Goal: Use online tool/utility: Utilize a website feature to perform a specific function

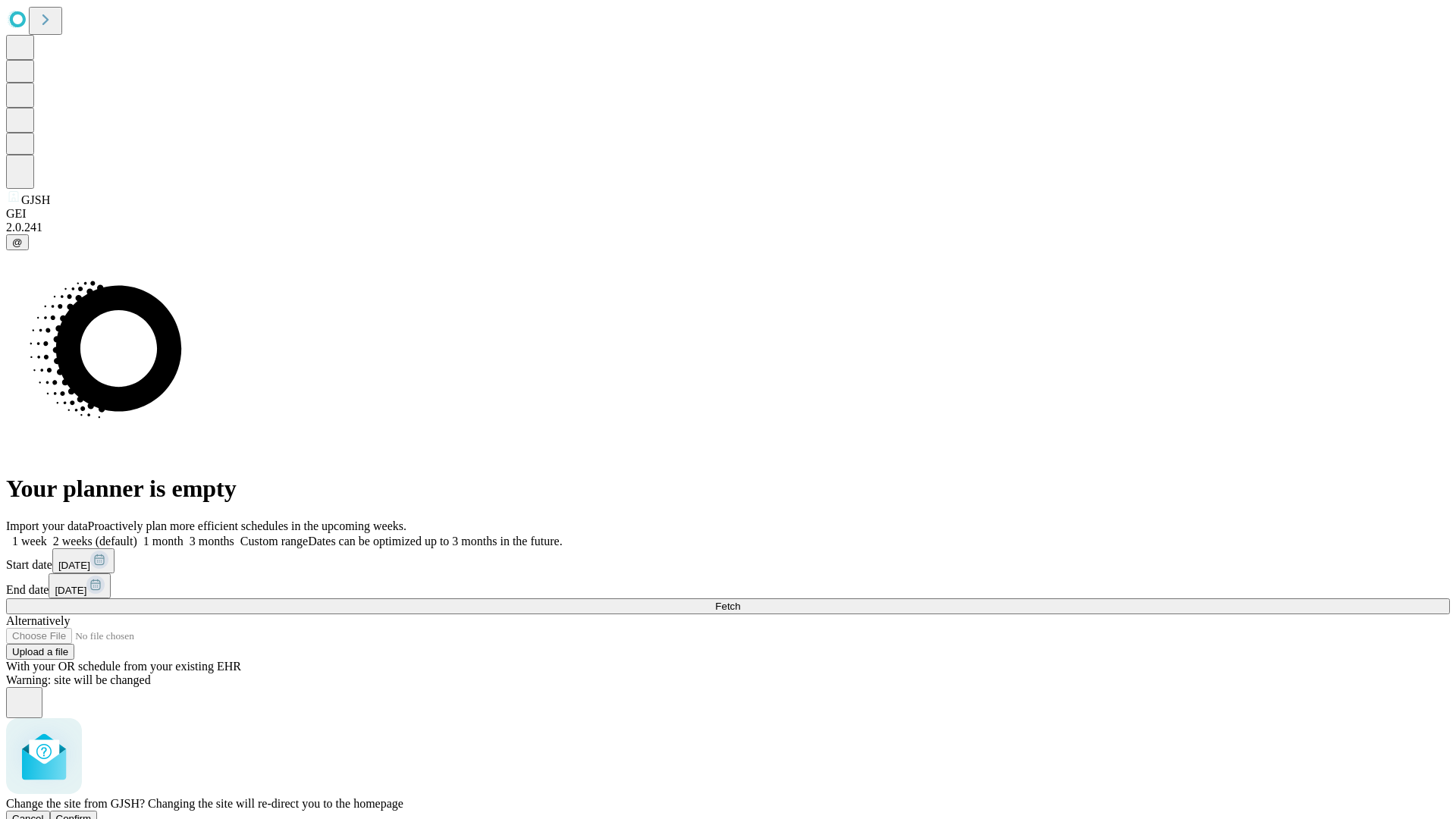
click at [92, 813] on span "Confirm" at bounding box center [74, 818] width 35 height 11
click at [138, 535] on label "2 weeks (default)" at bounding box center [92, 541] width 90 height 13
click at [740, 601] on span "Fetch" at bounding box center [728, 606] width 25 height 11
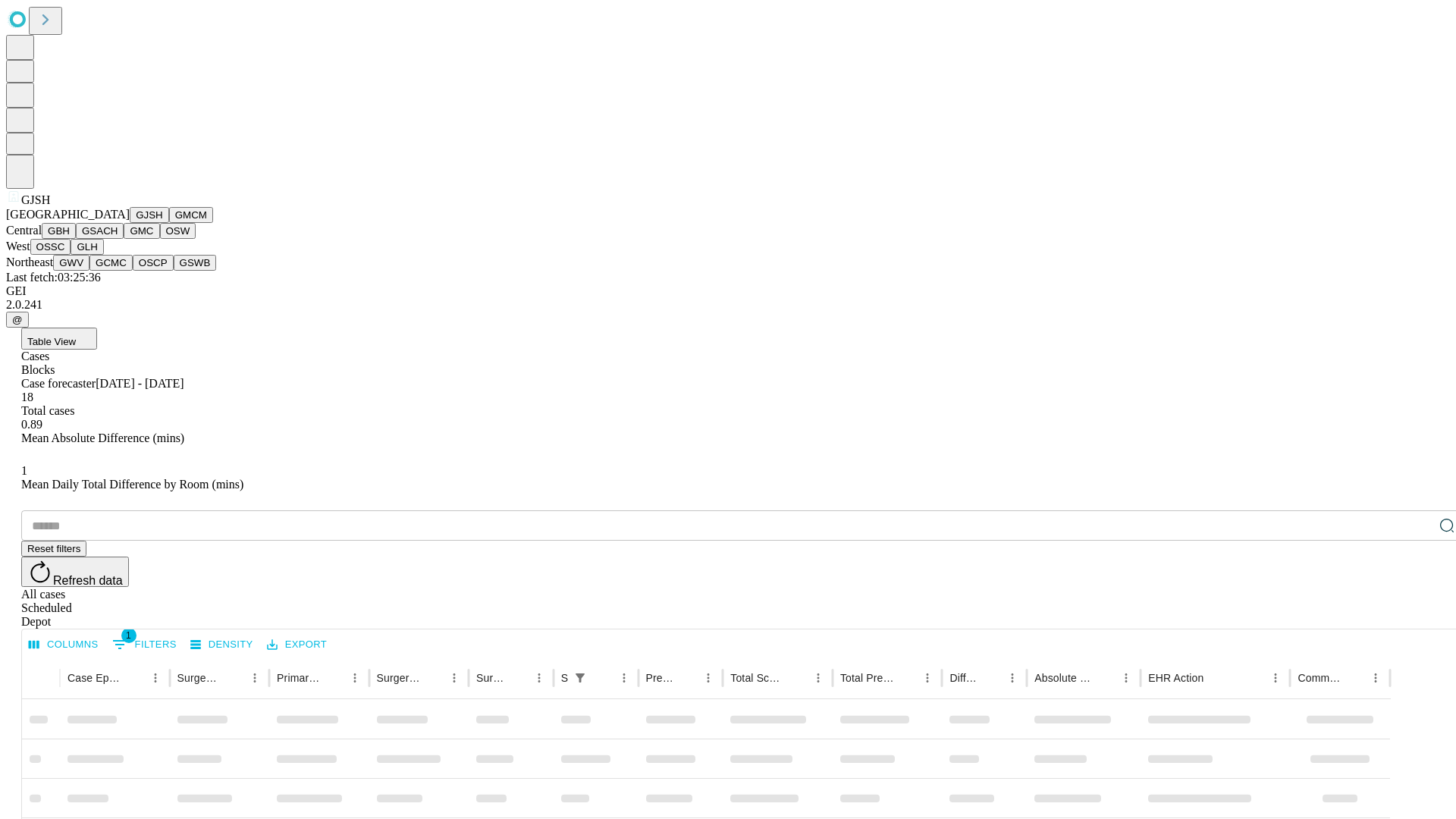
click at [169, 223] on button "GMCM" at bounding box center [191, 214] width 44 height 16
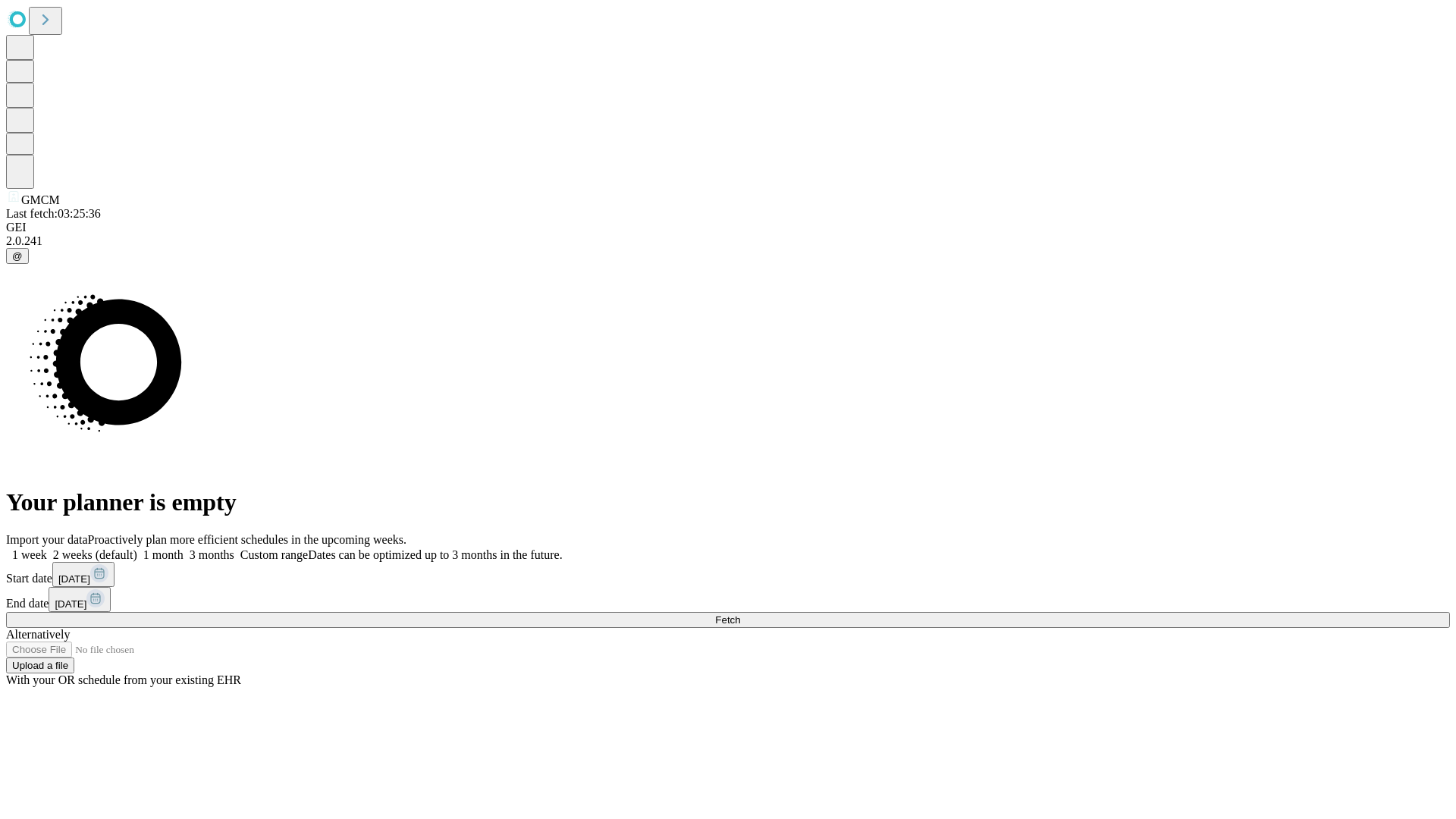
click at [138, 548] on label "2 weeks (default)" at bounding box center [92, 554] width 90 height 13
click at [740, 614] on span "Fetch" at bounding box center [728, 619] width 25 height 11
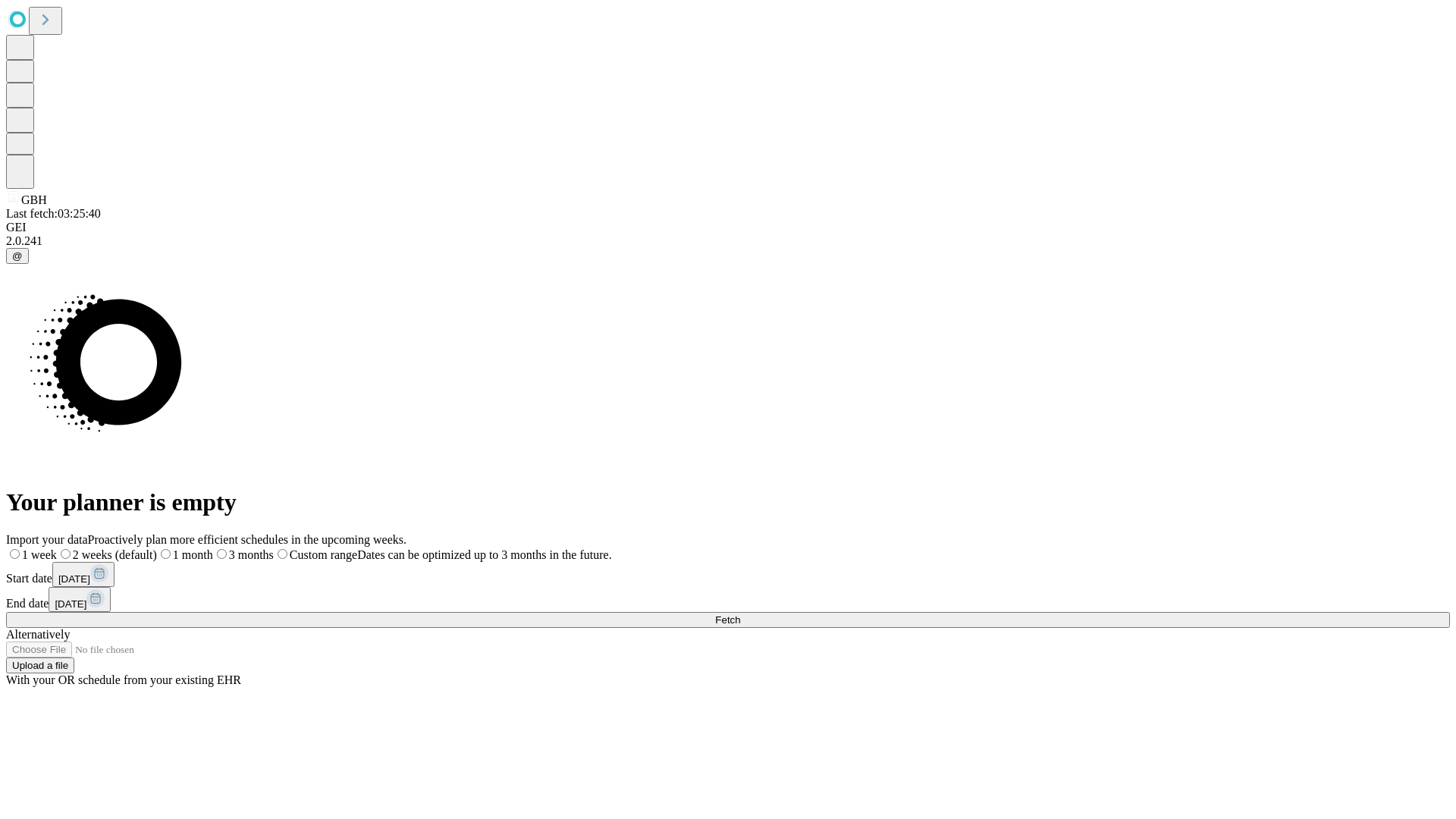
click at [157, 548] on label "2 weeks (default)" at bounding box center [106, 554] width 100 height 13
click at [740, 614] on span "Fetch" at bounding box center [728, 619] width 25 height 11
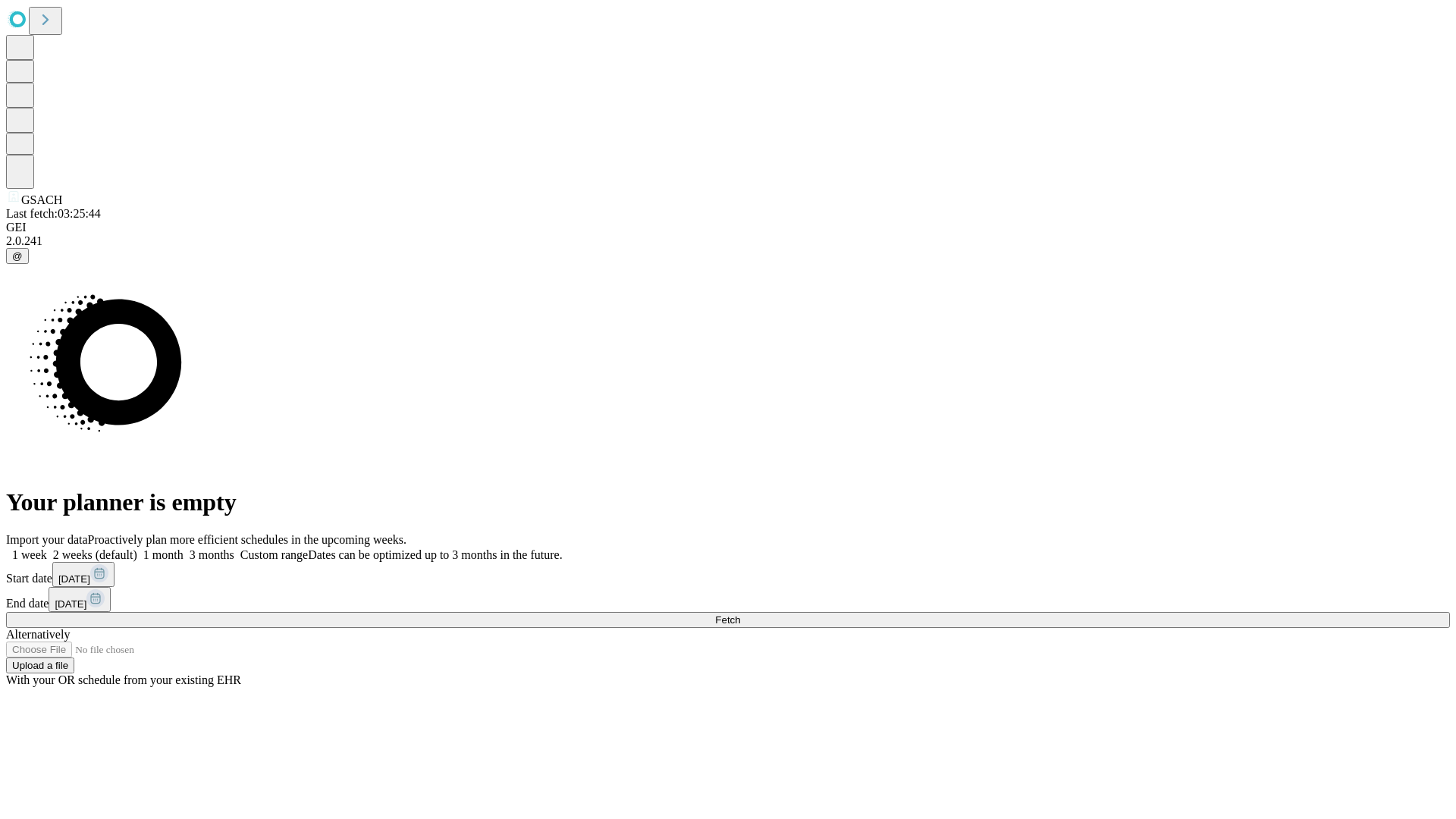
click at [740, 614] on span "Fetch" at bounding box center [728, 619] width 25 height 11
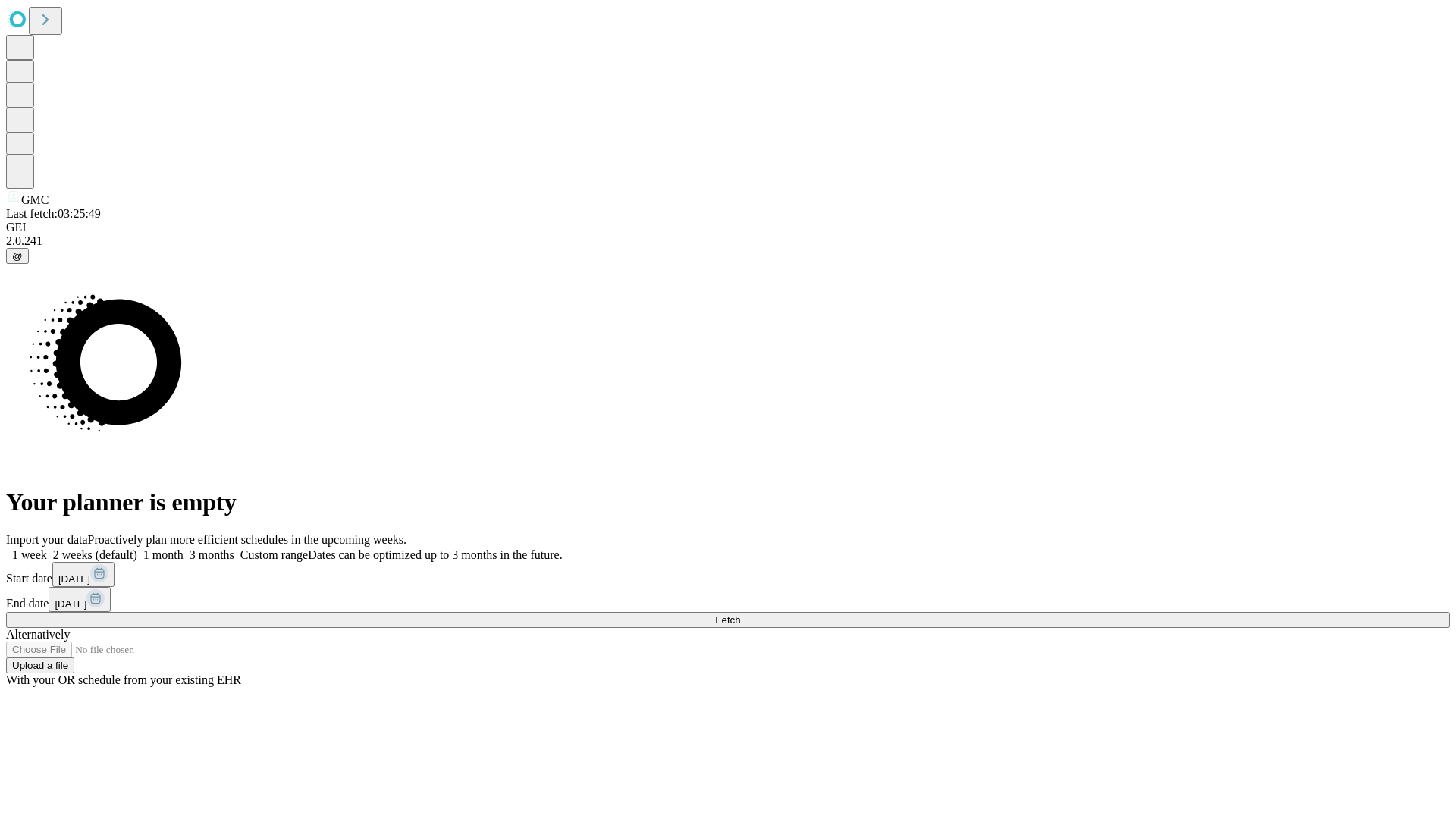
click at [138, 548] on label "2 weeks (default)" at bounding box center [92, 554] width 90 height 13
click at [740, 614] on span "Fetch" at bounding box center [728, 619] width 25 height 11
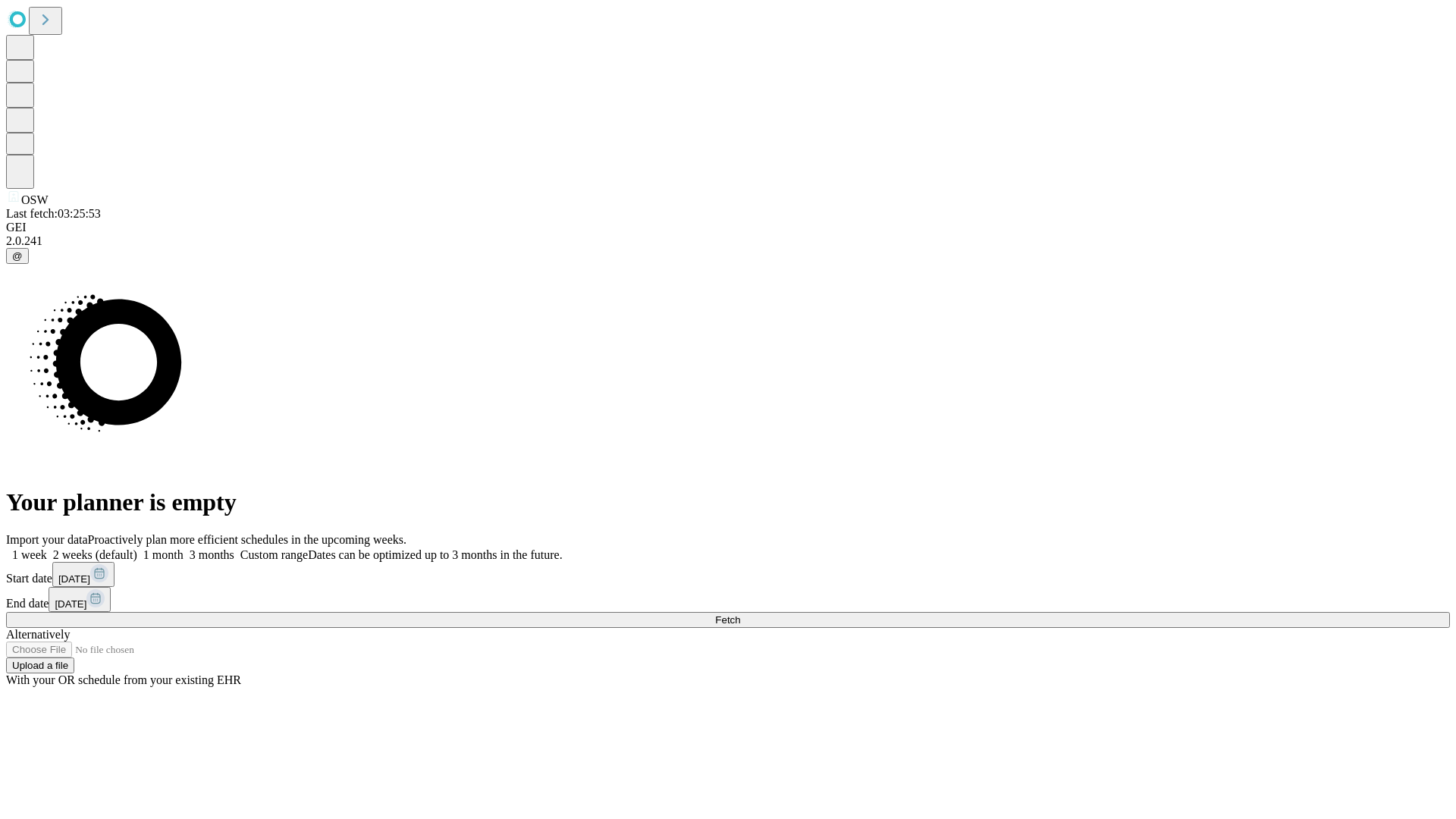
click at [740, 614] on span "Fetch" at bounding box center [728, 619] width 25 height 11
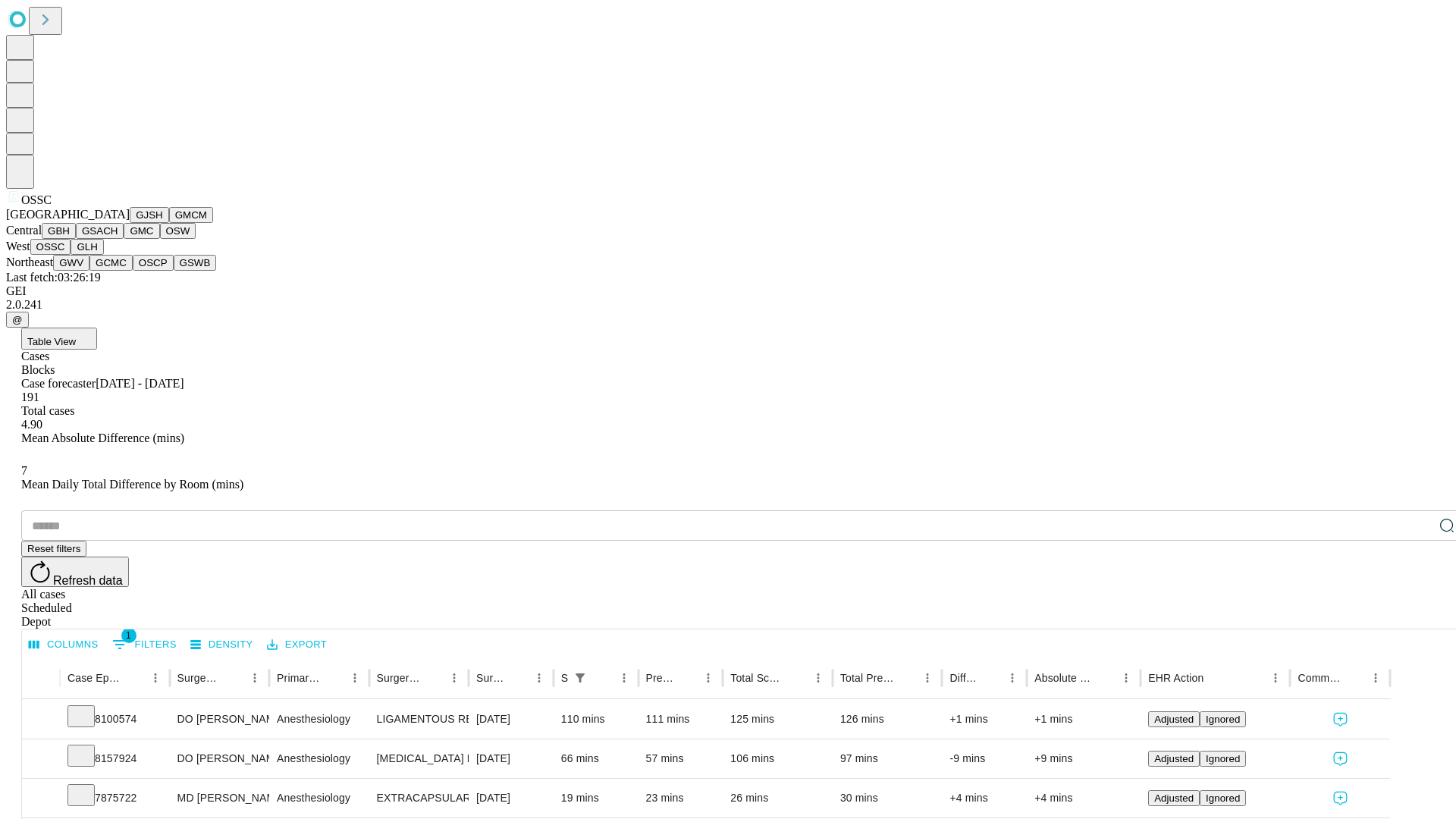
click at [103, 255] on button "GLH" at bounding box center [87, 246] width 33 height 16
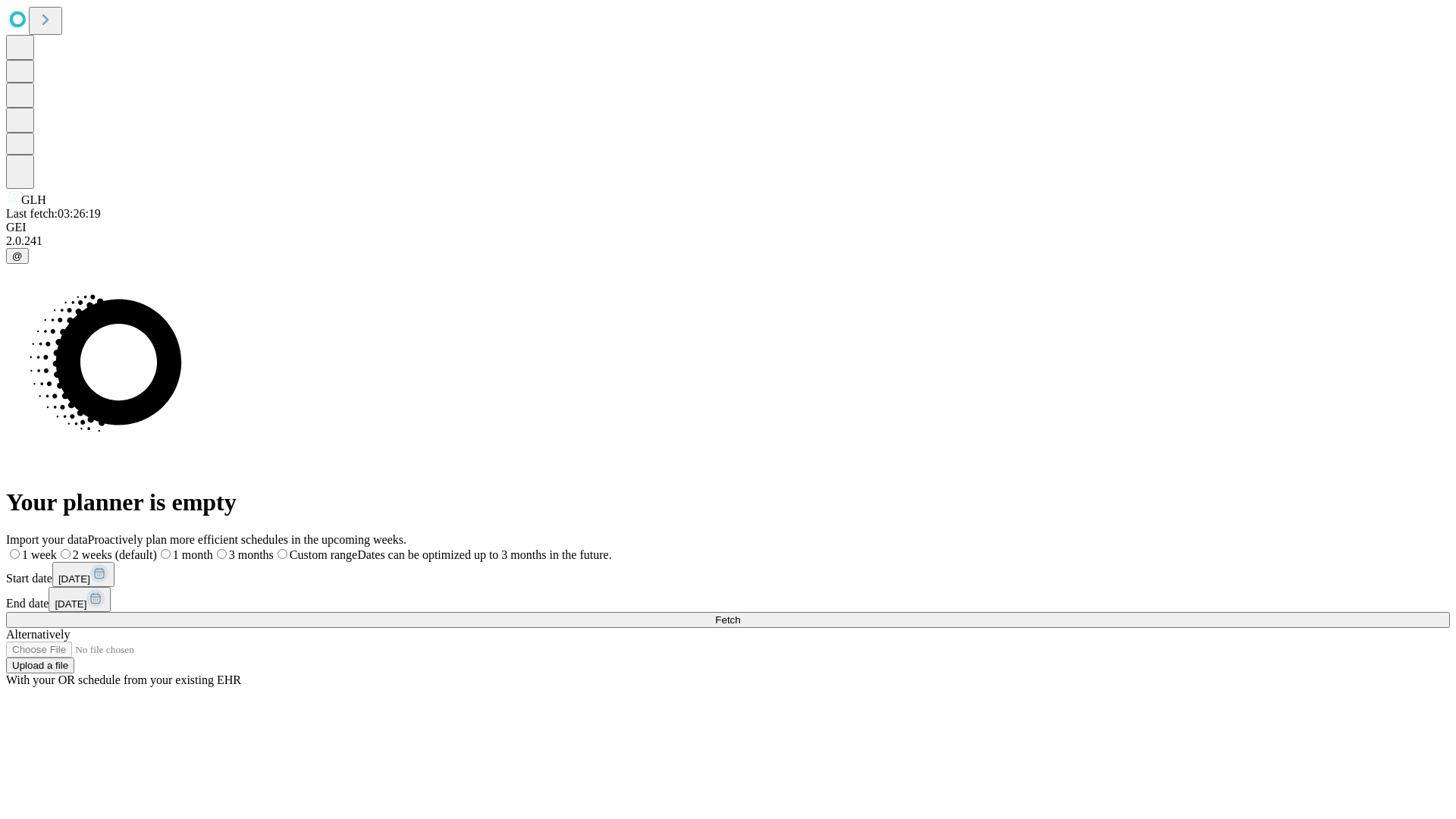
click at [157, 548] on label "2 weeks (default)" at bounding box center [106, 554] width 100 height 13
click at [740, 614] on span "Fetch" at bounding box center [728, 619] width 25 height 11
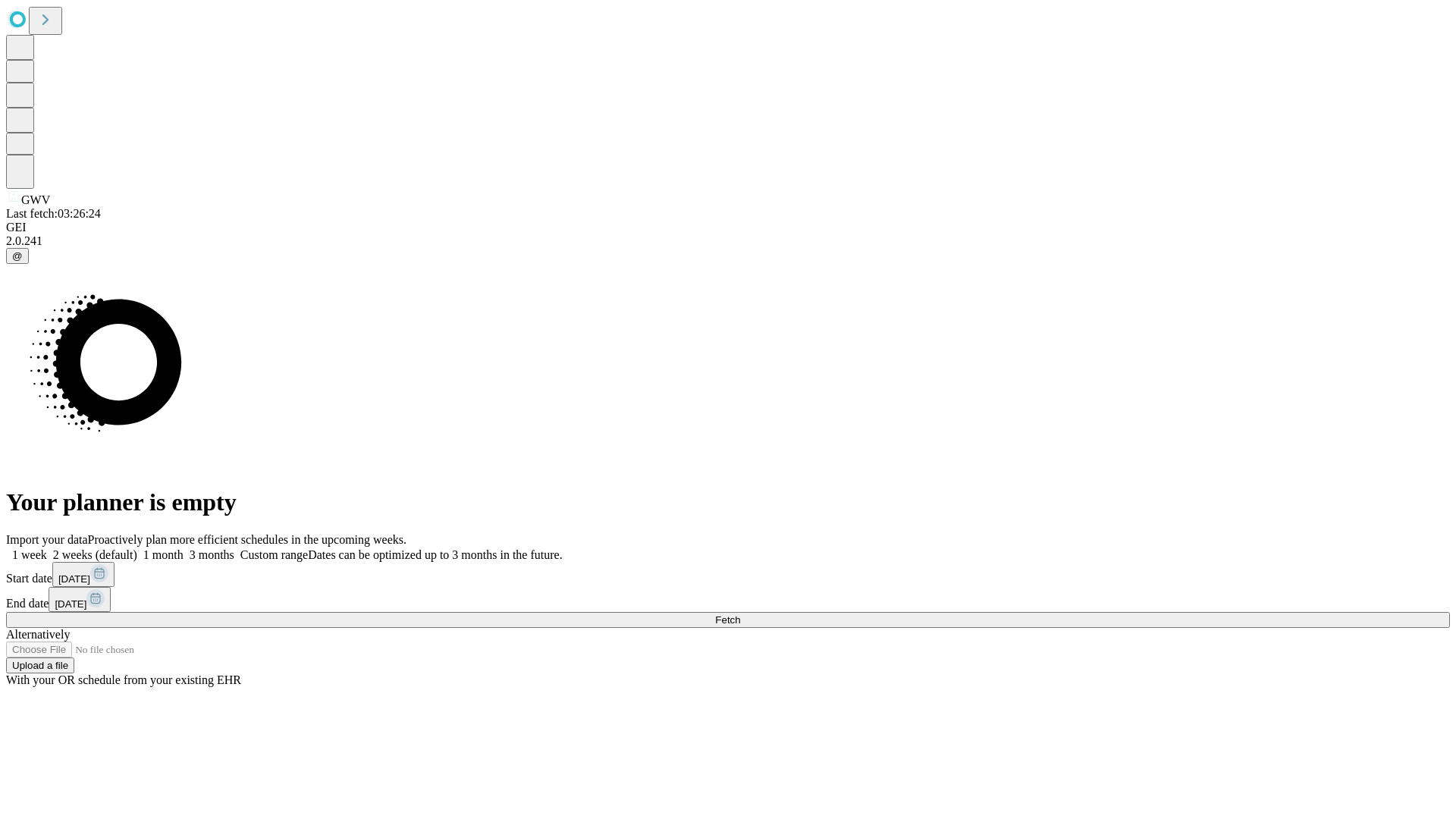
click at [138, 548] on label "2 weeks (default)" at bounding box center [92, 554] width 90 height 13
click at [740, 614] on span "Fetch" at bounding box center [728, 619] width 25 height 11
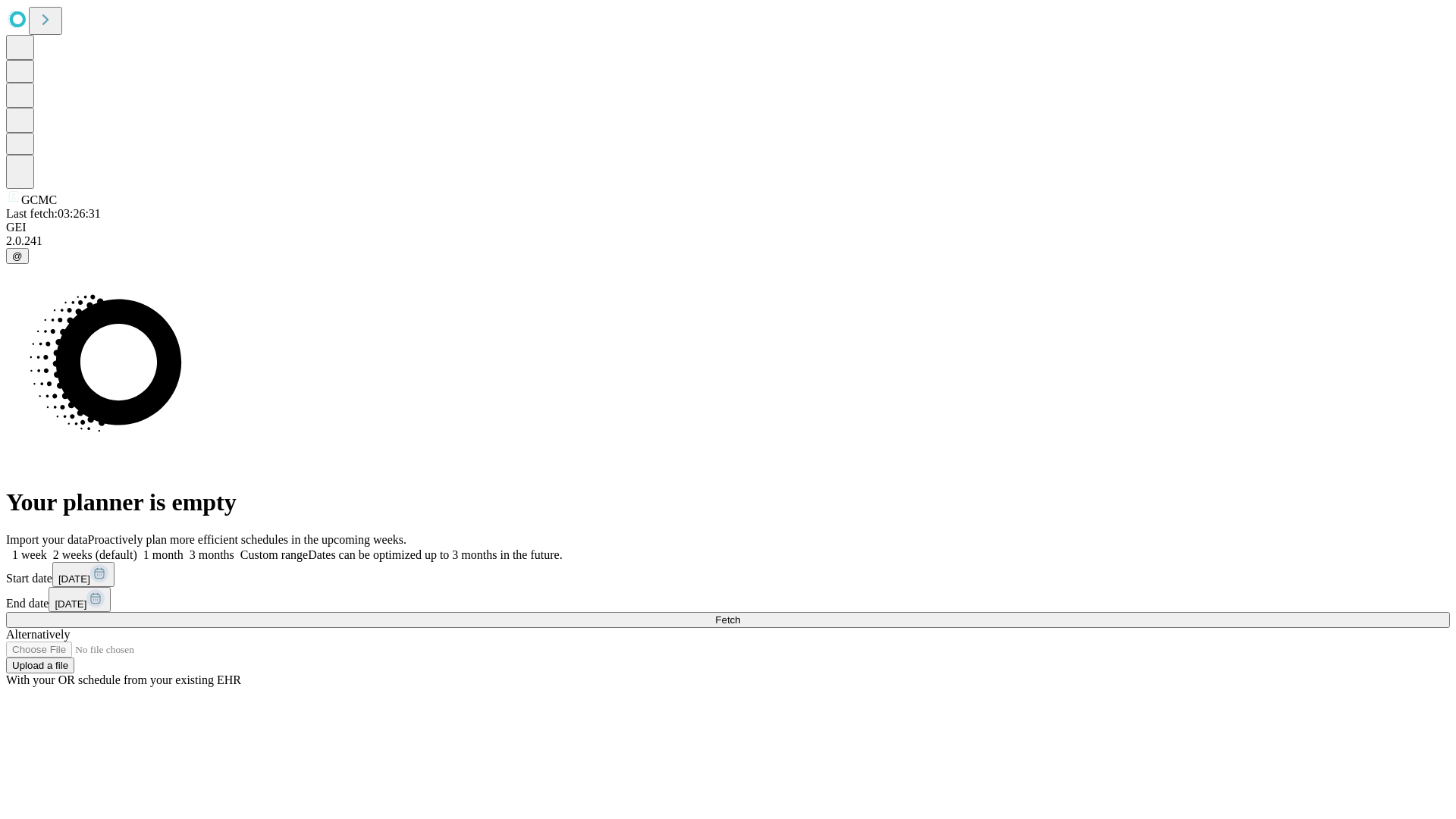
click at [138, 548] on label "2 weeks (default)" at bounding box center [92, 554] width 90 height 13
click at [740, 614] on span "Fetch" at bounding box center [728, 619] width 25 height 11
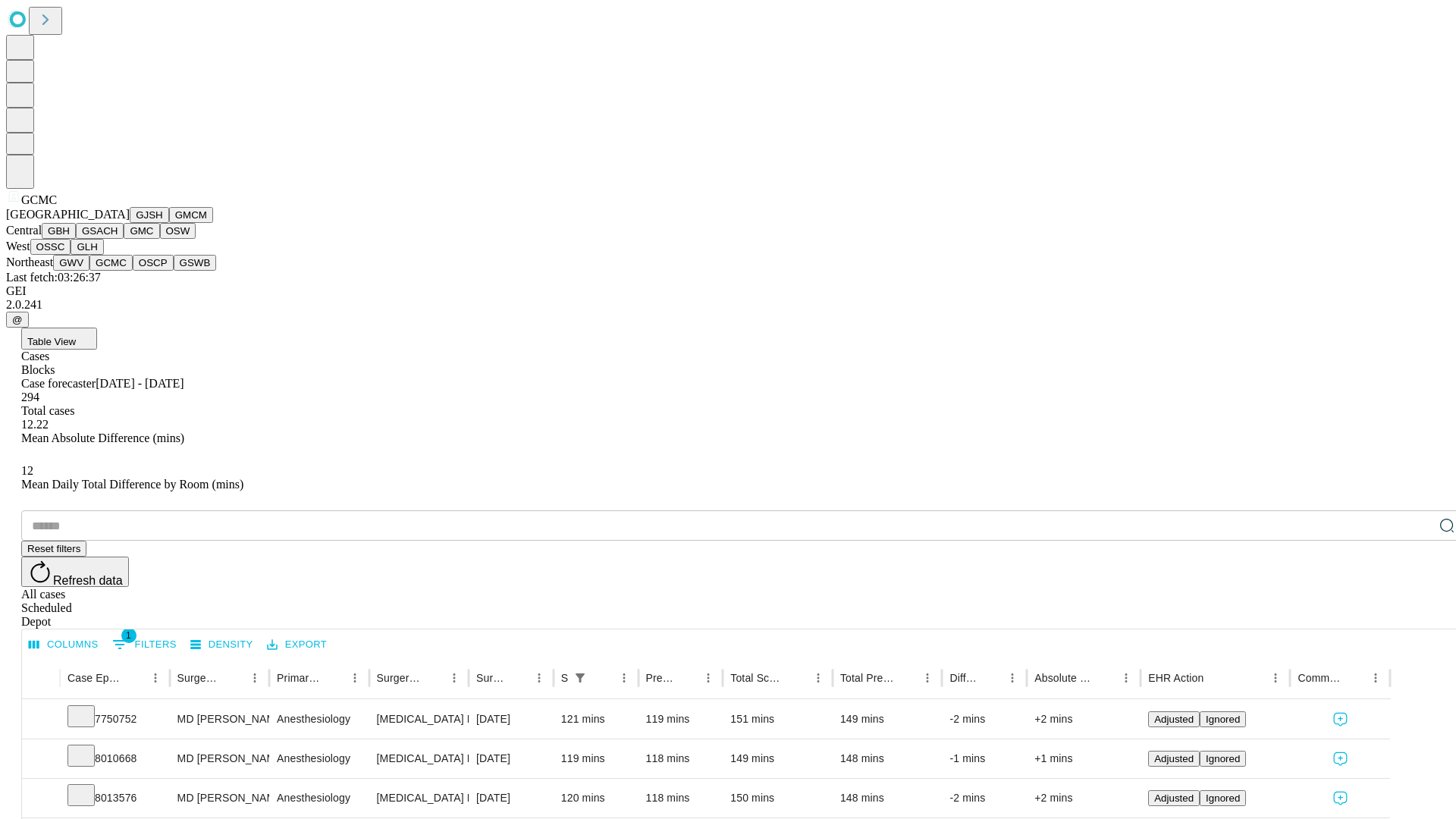
click at [132, 271] on button "OSCP" at bounding box center [153, 262] width 41 height 16
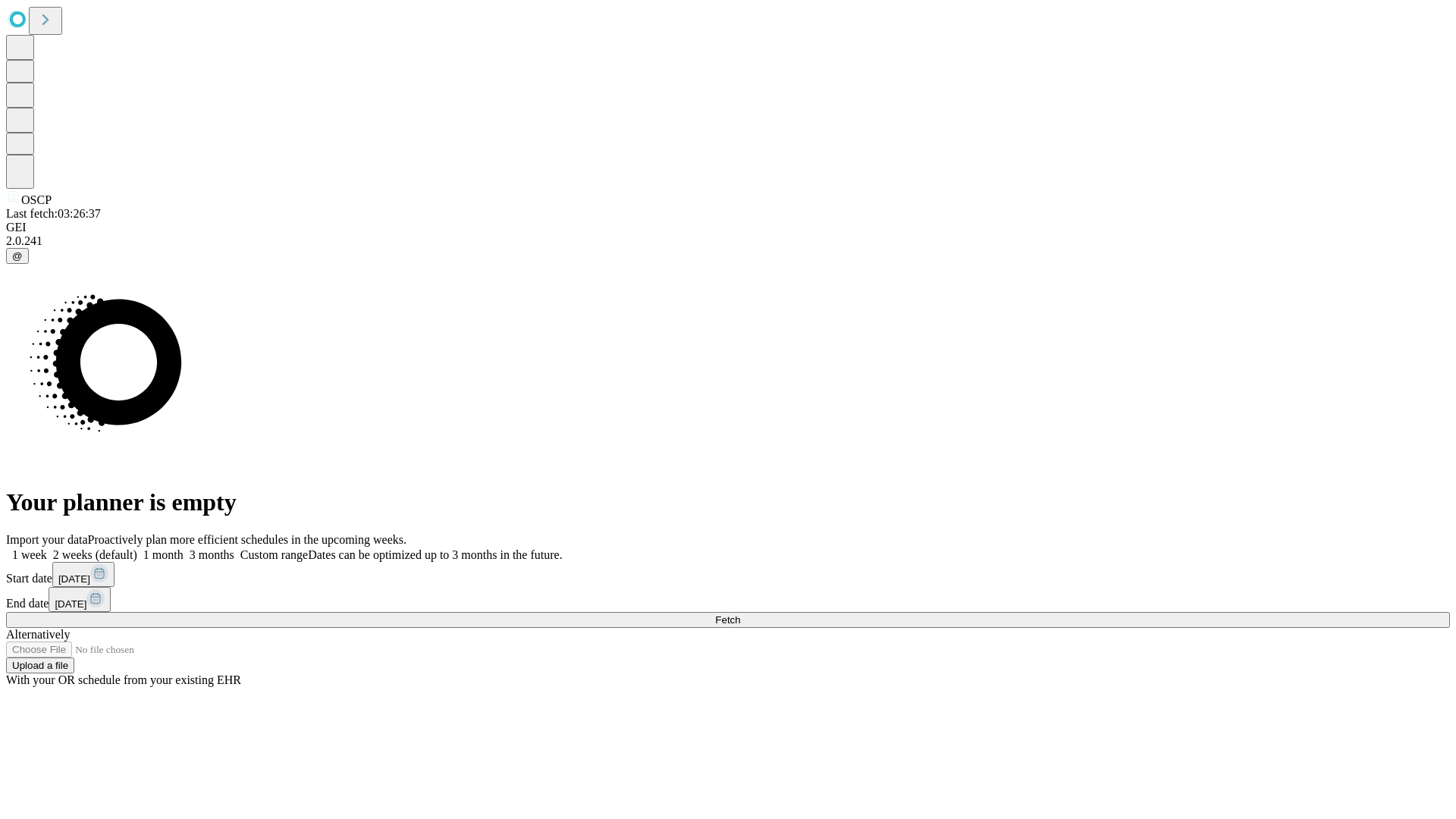
click at [138, 548] on label "2 weeks (default)" at bounding box center [92, 554] width 90 height 13
click at [740, 614] on span "Fetch" at bounding box center [728, 619] width 25 height 11
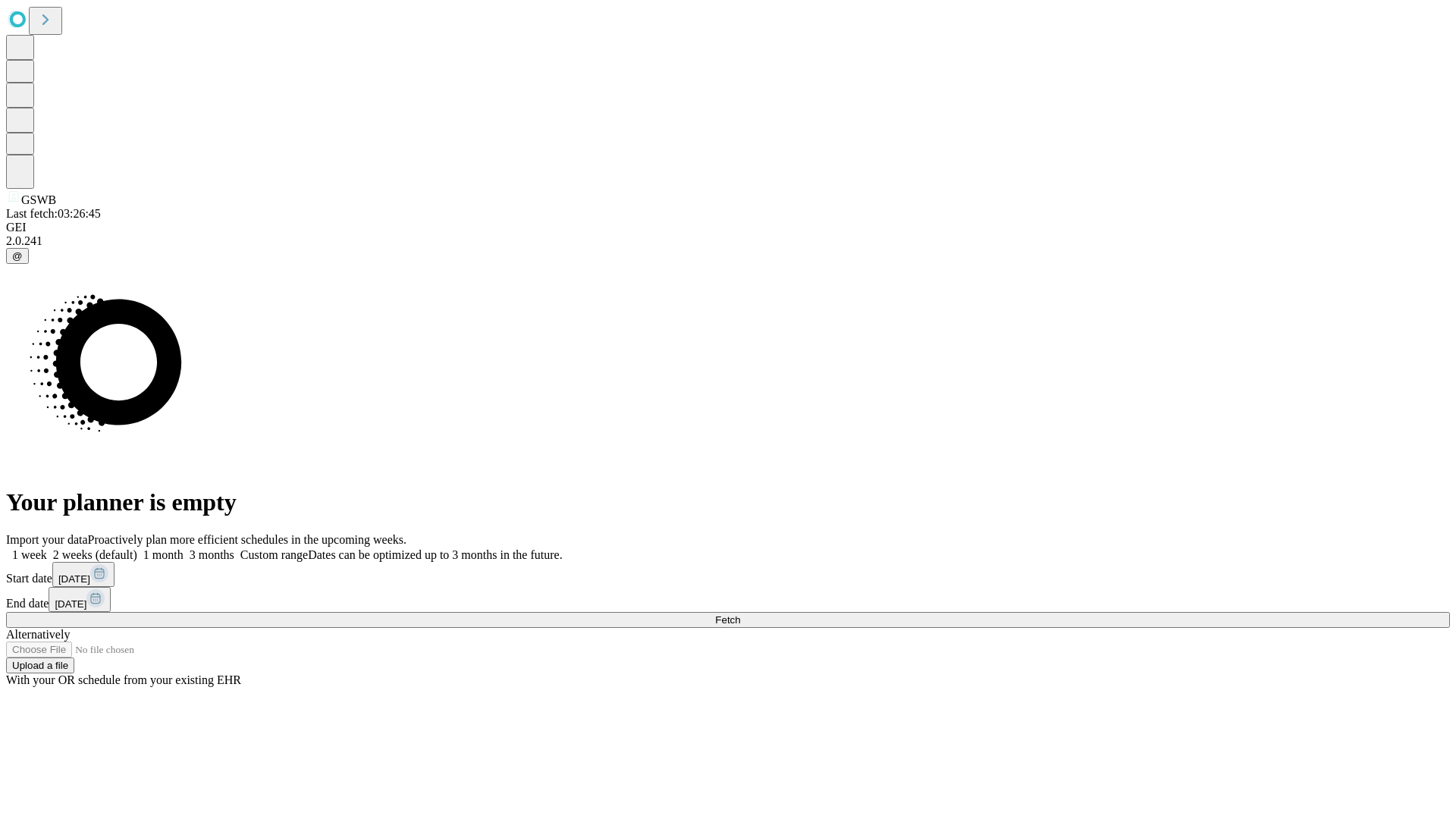
click at [138, 548] on label "2 weeks (default)" at bounding box center [92, 554] width 90 height 13
click at [740, 614] on span "Fetch" at bounding box center [728, 619] width 25 height 11
